Goal: Download file/media

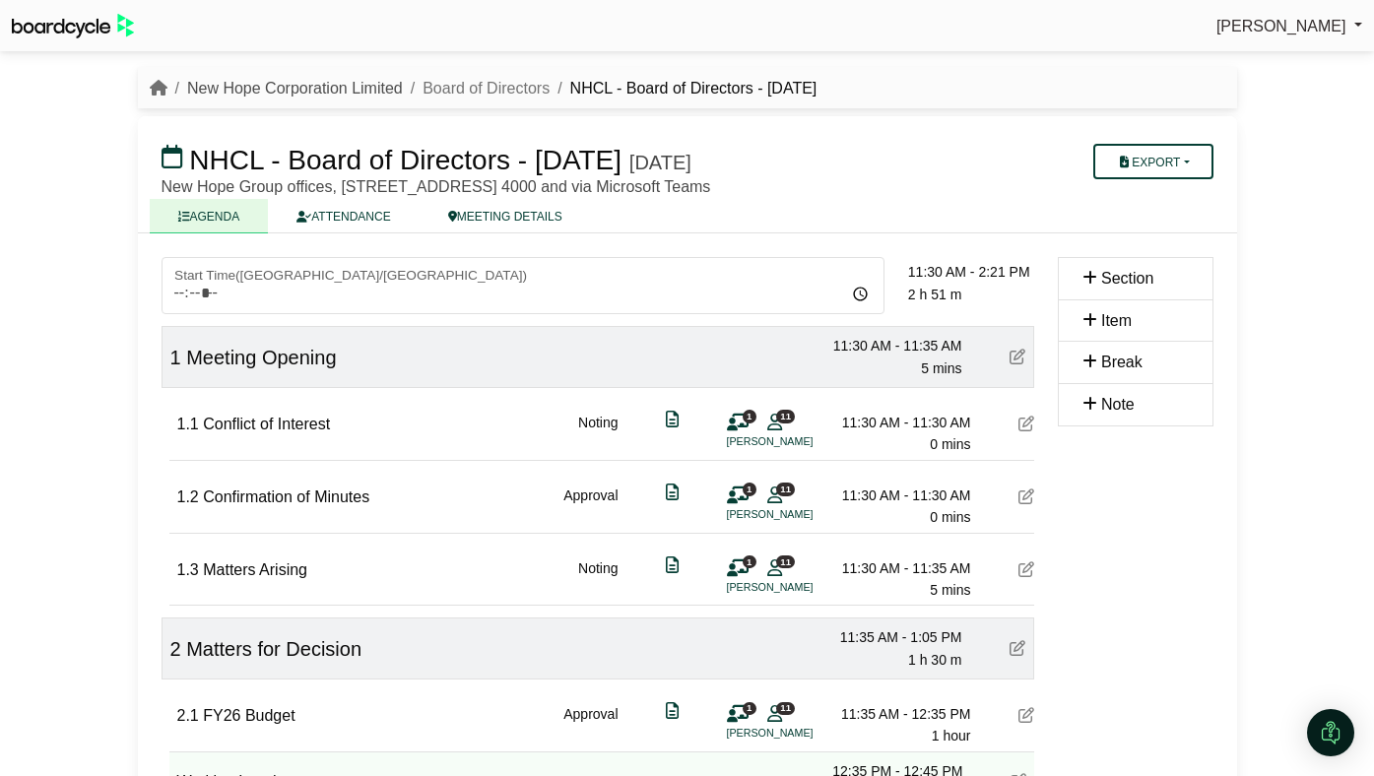
click at [342, 82] on link "New Hope Corporation Limited" at bounding box center [295, 88] width 216 height 17
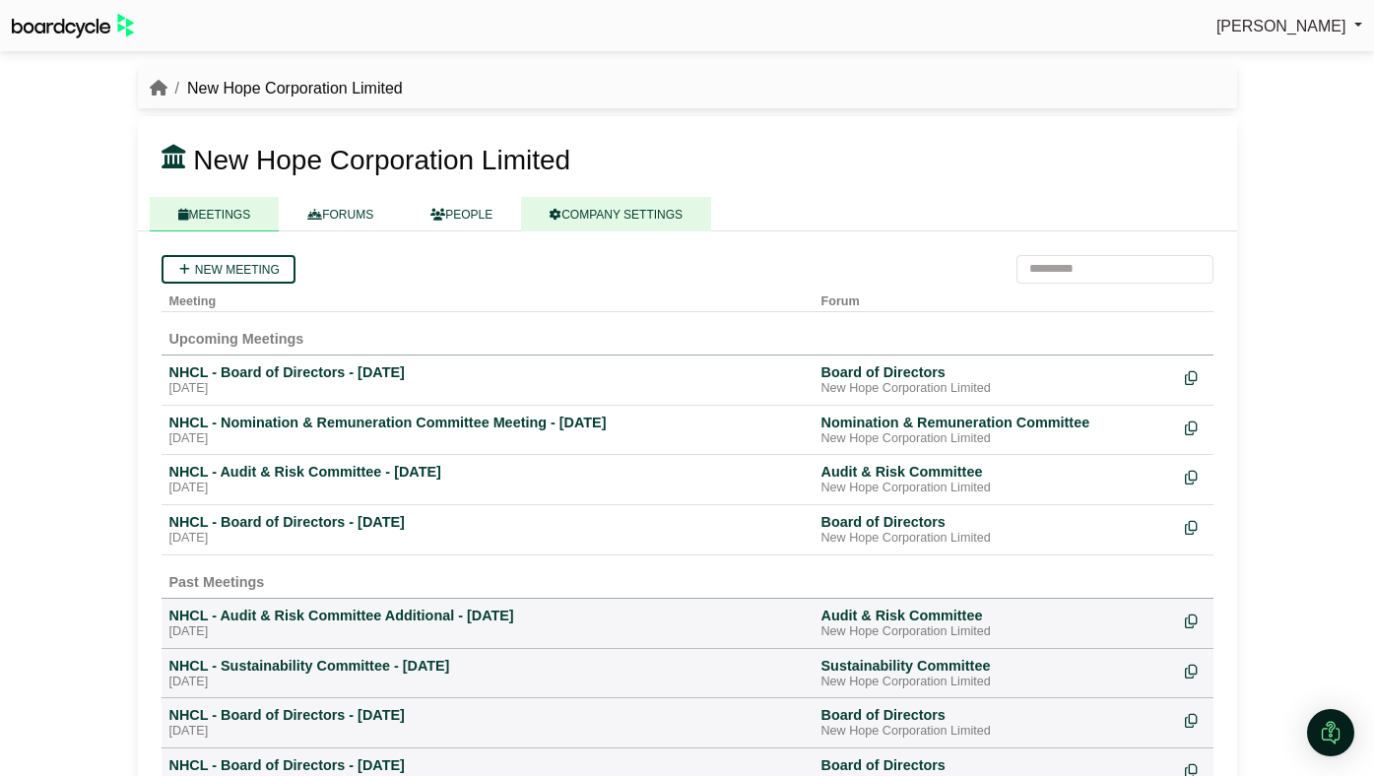
click at [675, 219] on link "COMPANY SETTINGS" at bounding box center [616, 214] width 190 height 34
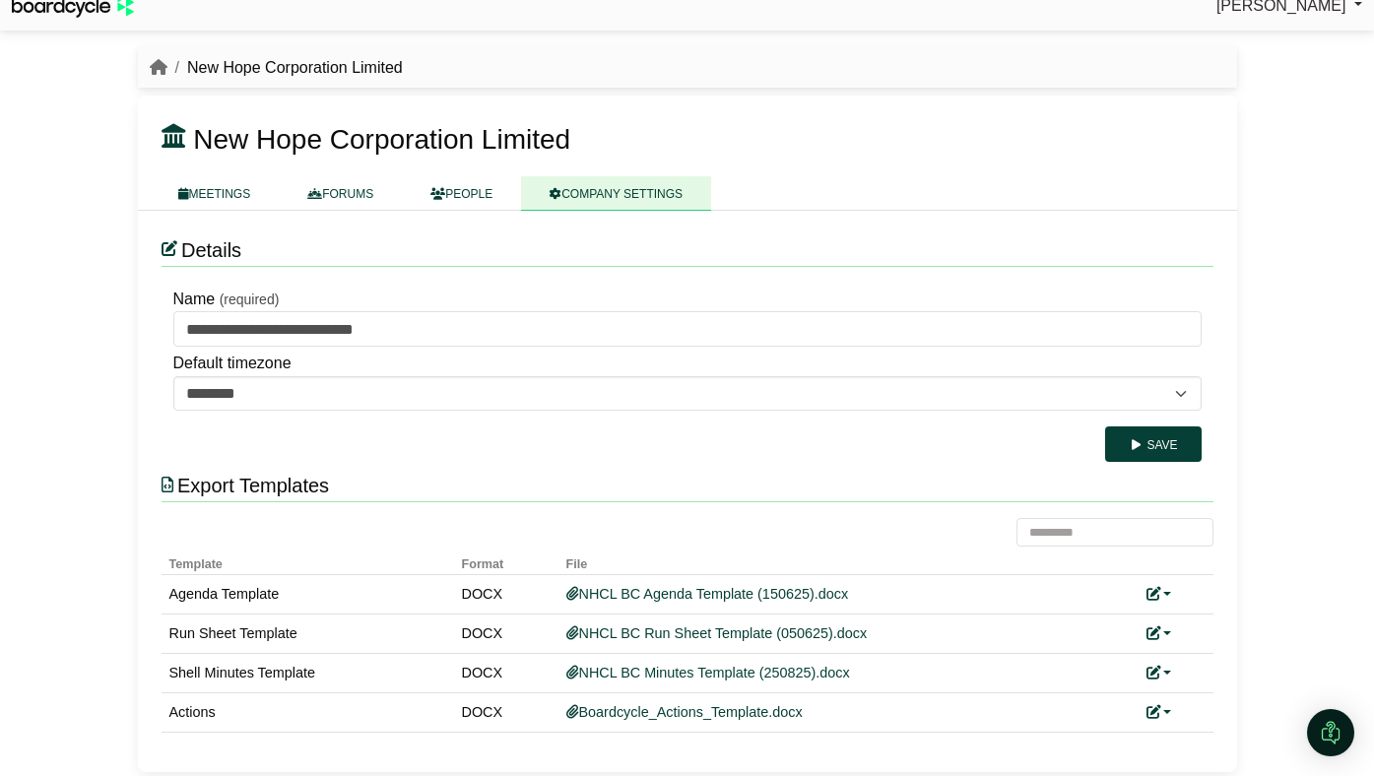
scroll to position [26, 0]
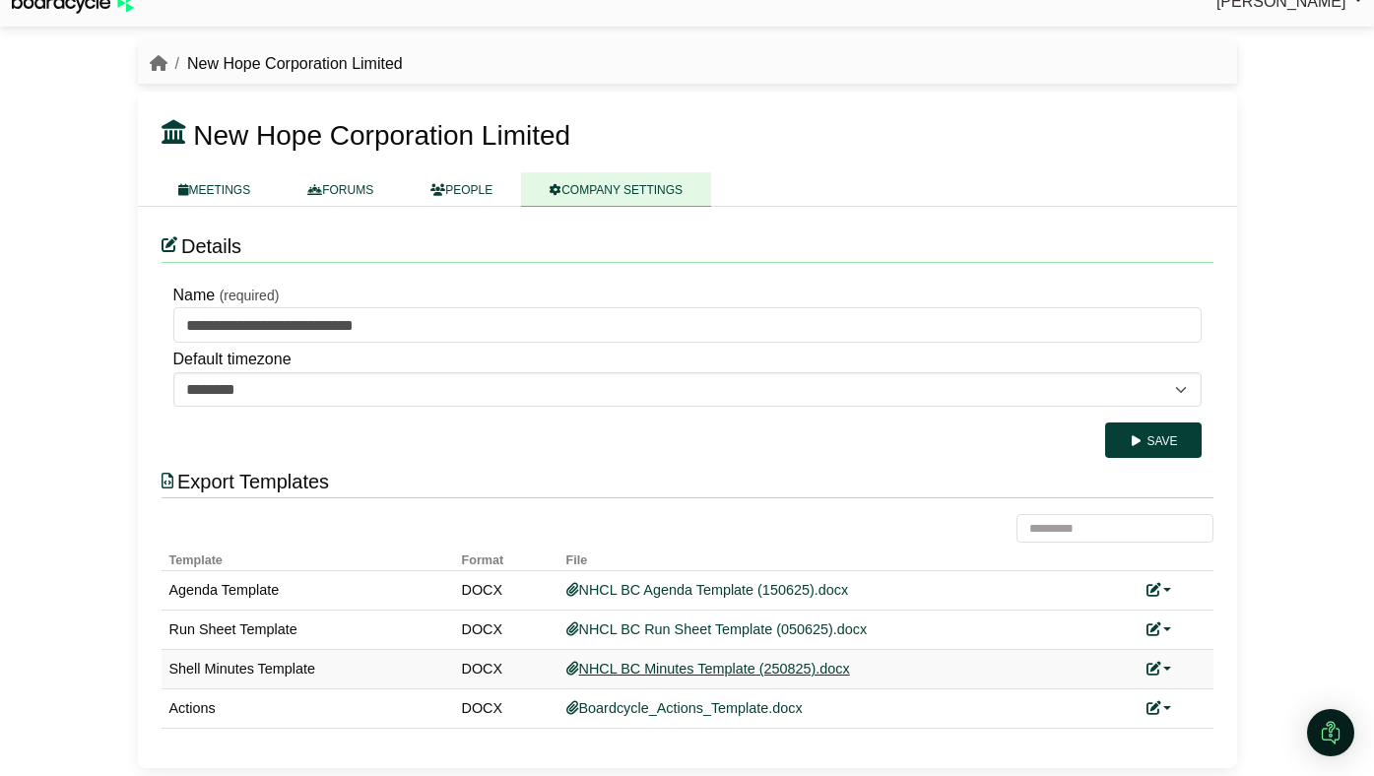
click at [625, 667] on link "NHCL BC Minutes Template (250825).docx" at bounding box center [708, 669] width 284 height 16
click at [252, 200] on link "MEETINGS" at bounding box center [215, 189] width 130 height 34
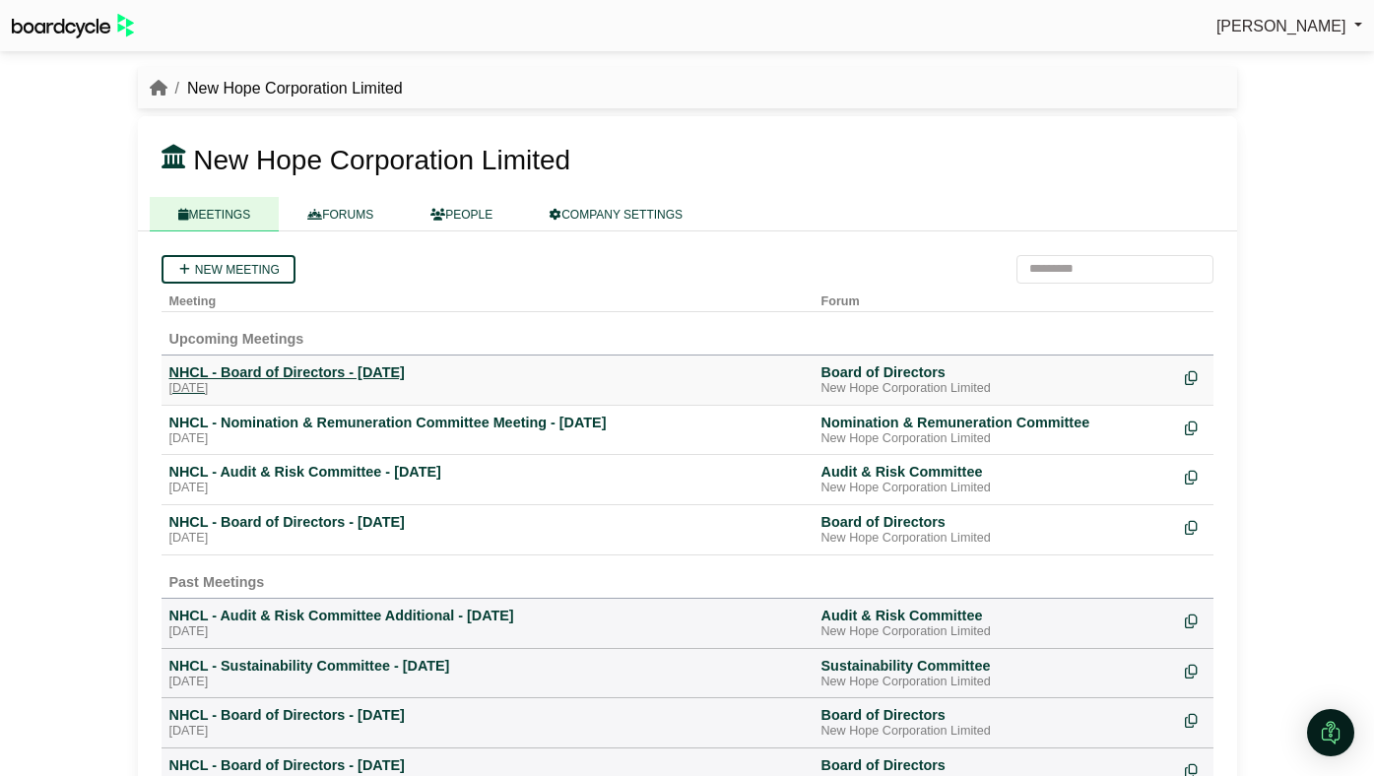
click at [293, 377] on div "NHCL - Board of Directors - 28 August 2025" at bounding box center [487, 372] width 636 height 18
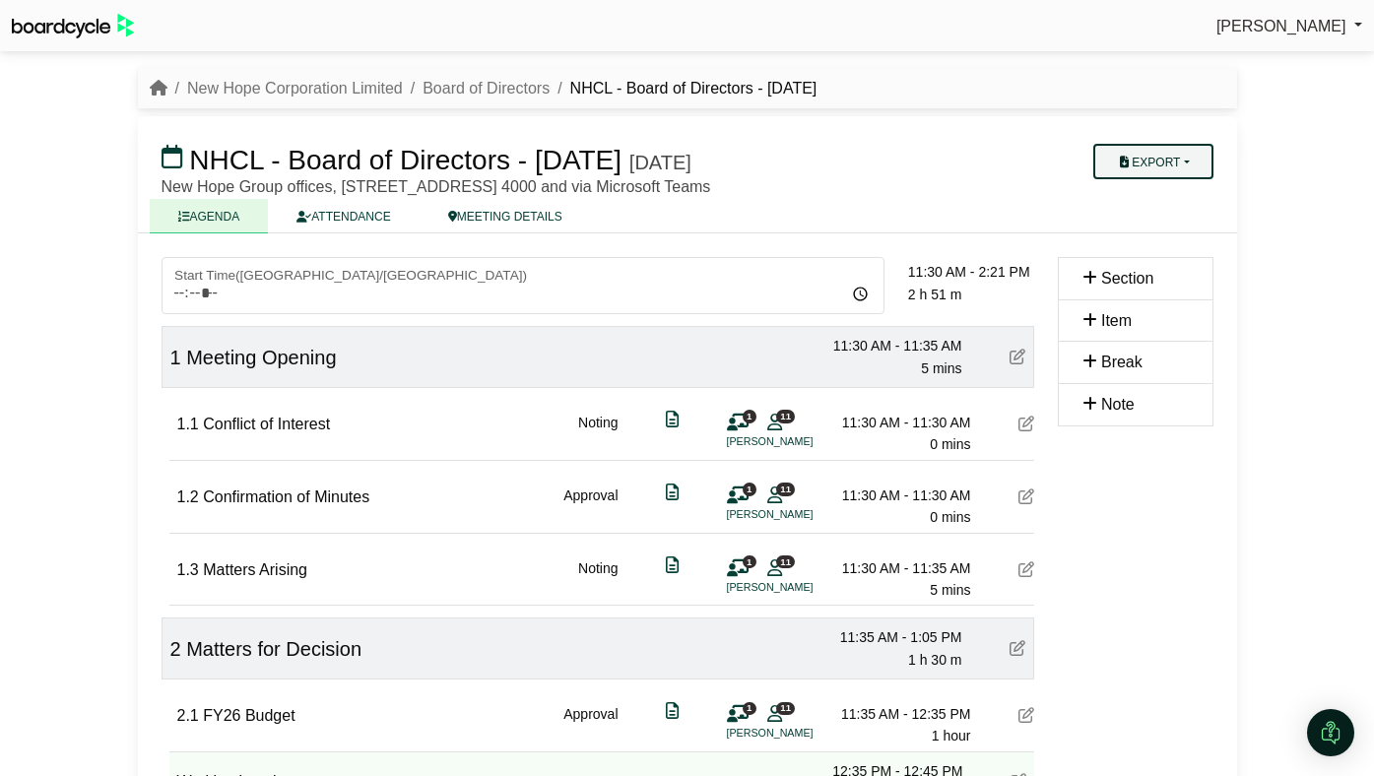
click at [1143, 149] on button "Export" at bounding box center [1152, 161] width 119 height 35
click at [1129, 252] on link "Shell Minutes" at bounding box center [1171, 255] width 171 height 30
click at [471, 86] on link "Board of Directors" at bounding box center [485, 88] width 127 height 17
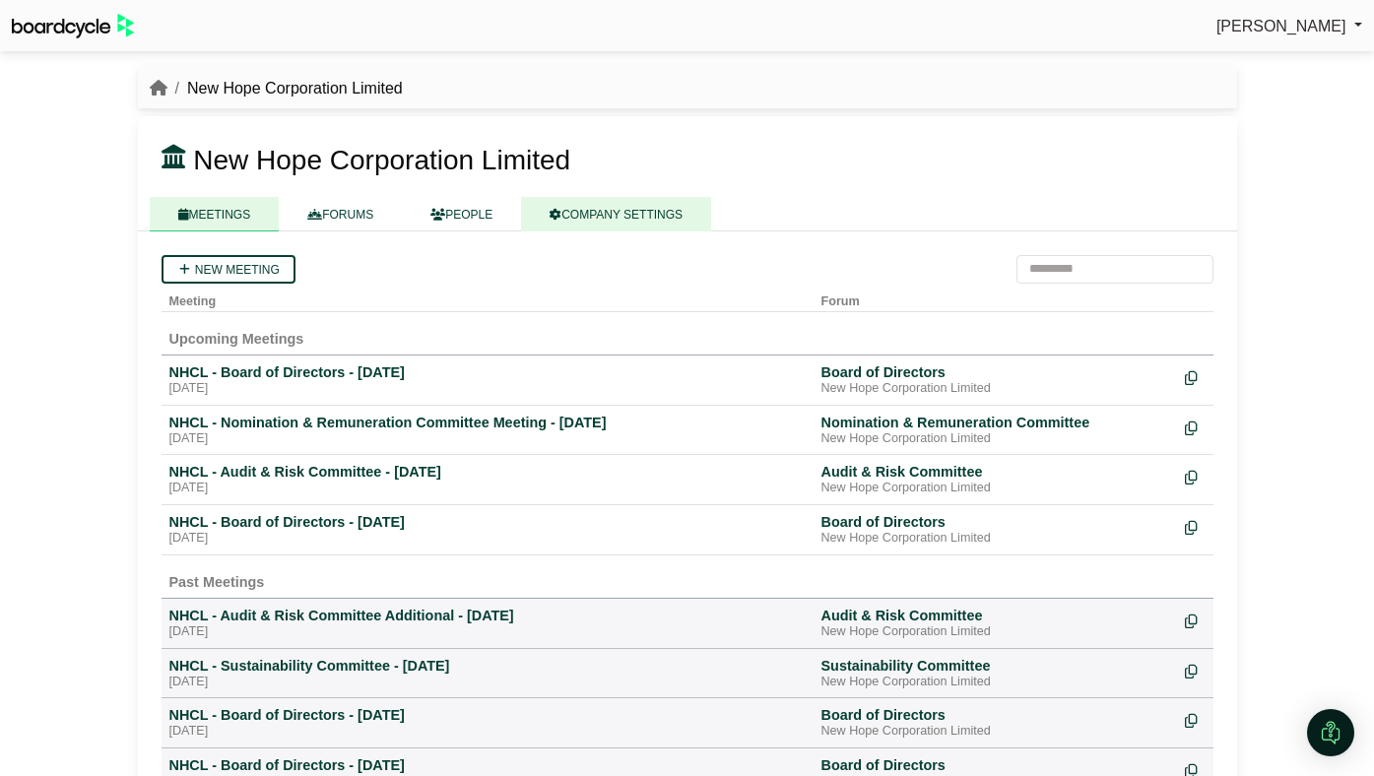
click at [637, 216] on link "COMPANY SETTINGS" at bounding box center [616, 214] width 190 height 34
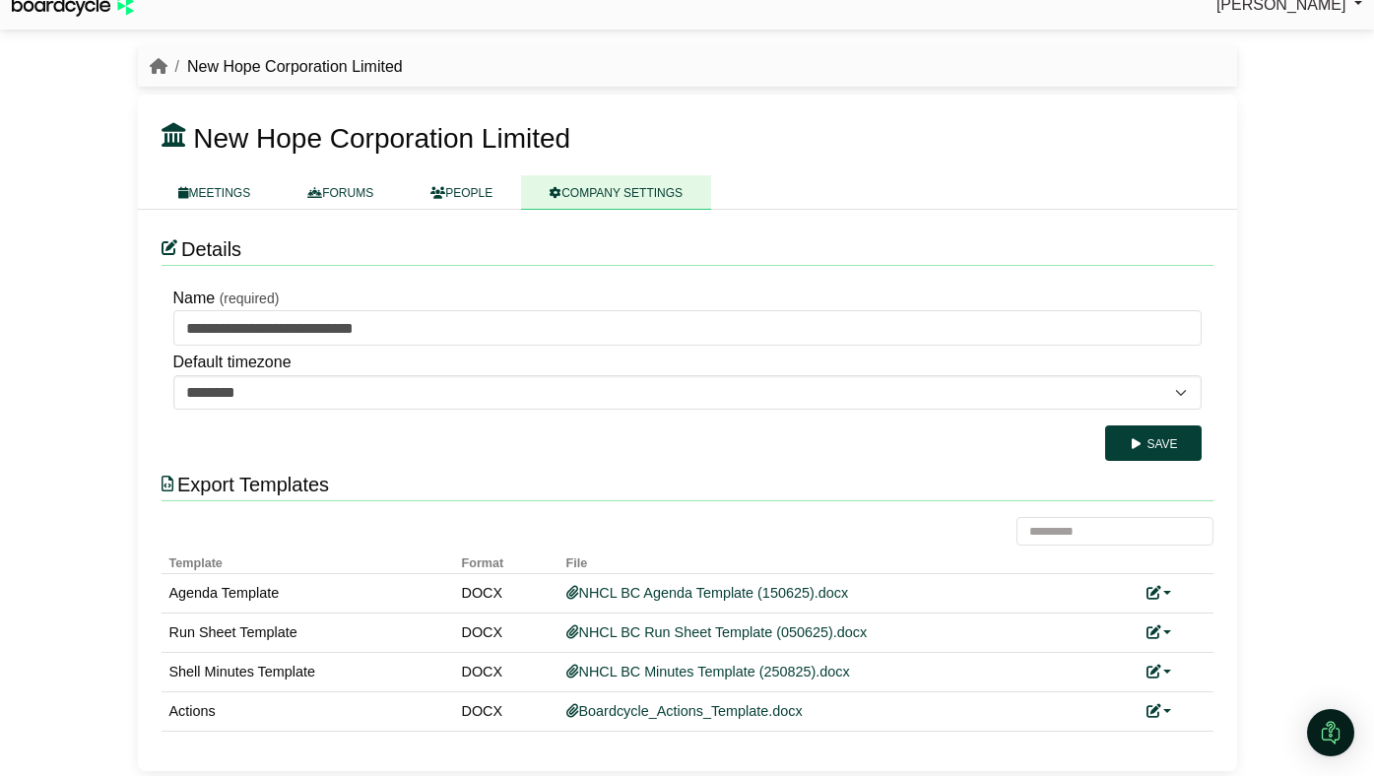
scroll to position [26, 0]
